Goal: Navigation & Orientation: Find specific page/section

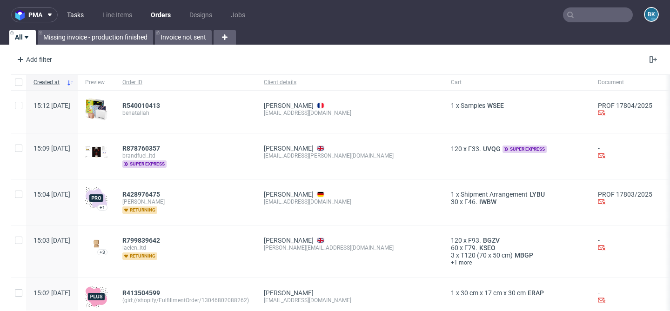
click at [76, 13] on link "Tasks" at bounding box center [75, 14] width 28 height 15
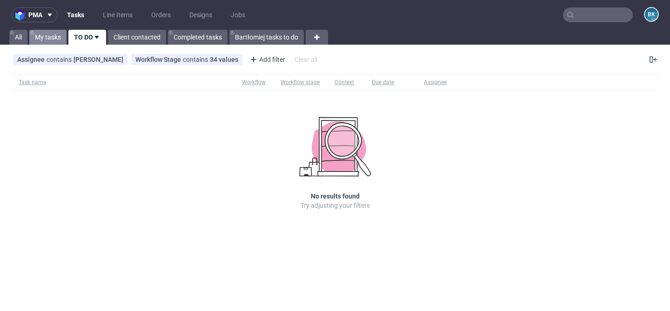
click at [51, 34] on link "My tasks" at bounding box center [47, 37] width 37 height 15
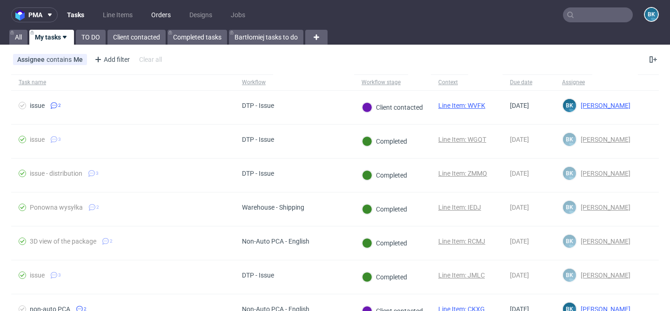
click at [161, 13] on link "Orders" at bounding box center [161, 14] width 31 height 15
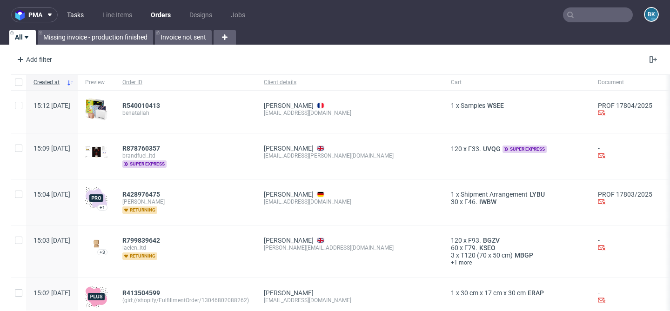
click at [75, 10] on link "Tasks" at bounding box center [75, 14] width 28 height 15
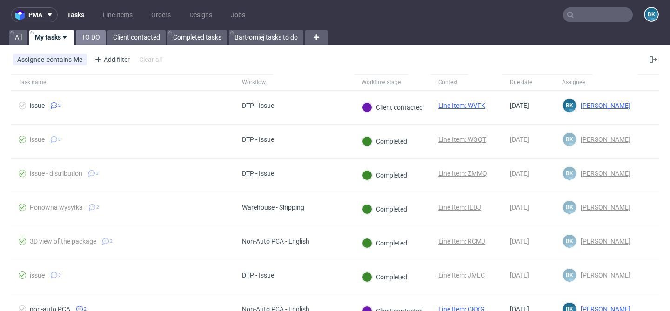
click at [98, 41] on link "TO DO" at bounding box center [91, 37] width 30 height 15
